Goal: Transaction & Acquisition: Purchase product/service

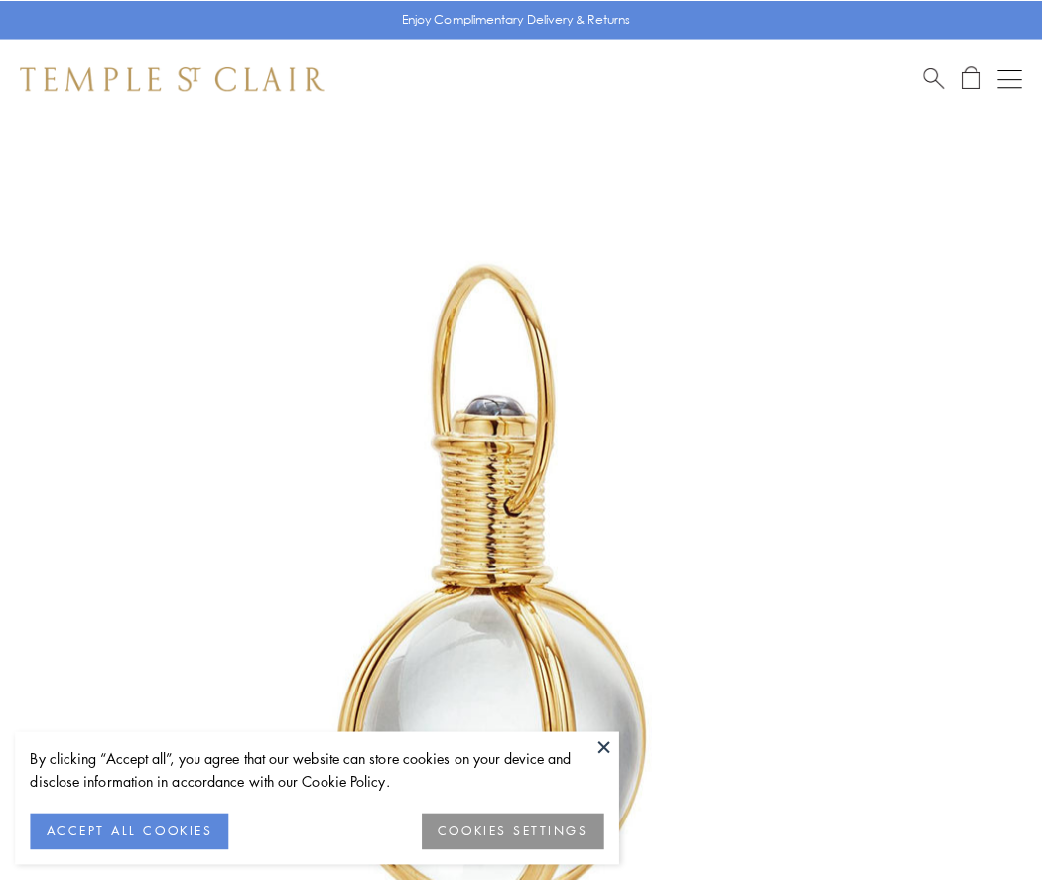
scroll to position [518, 0]
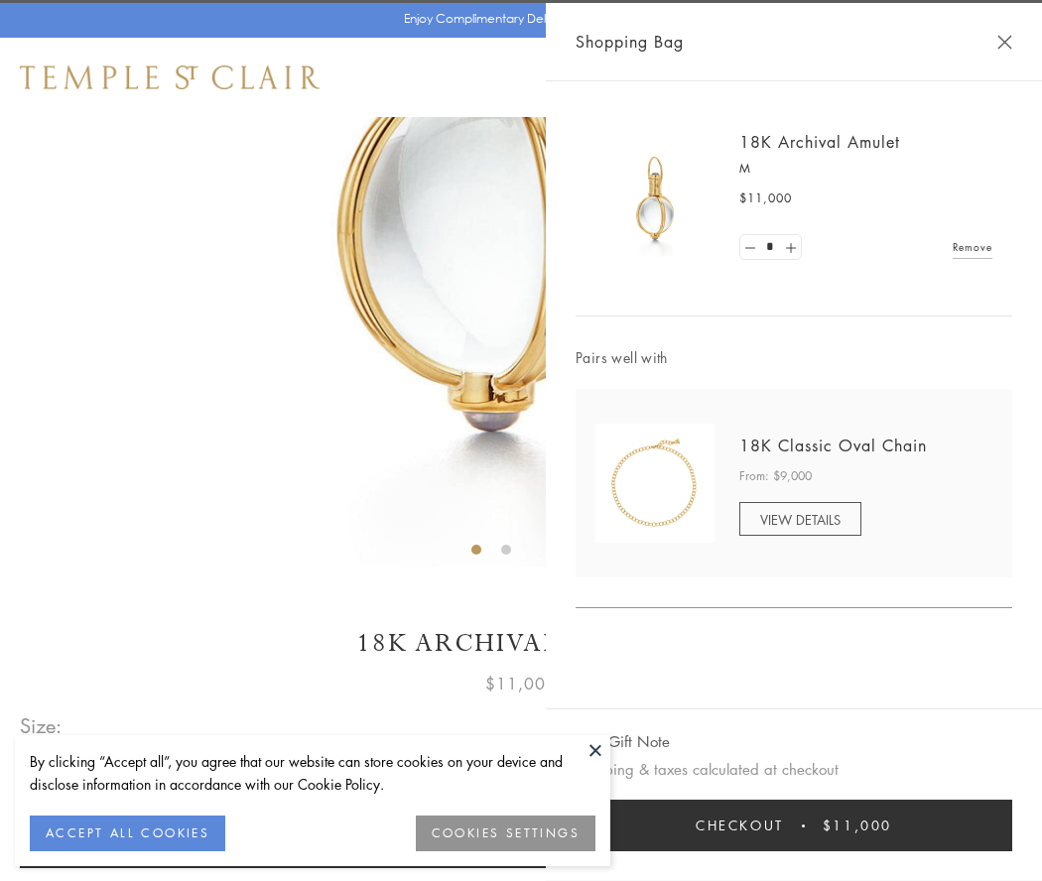
click at [794, 825] on button "Checkout $11,000" at bounding box center [793, 826] width 436 height 52
